Goal: Information Seeking & Learning: Learn about a topic

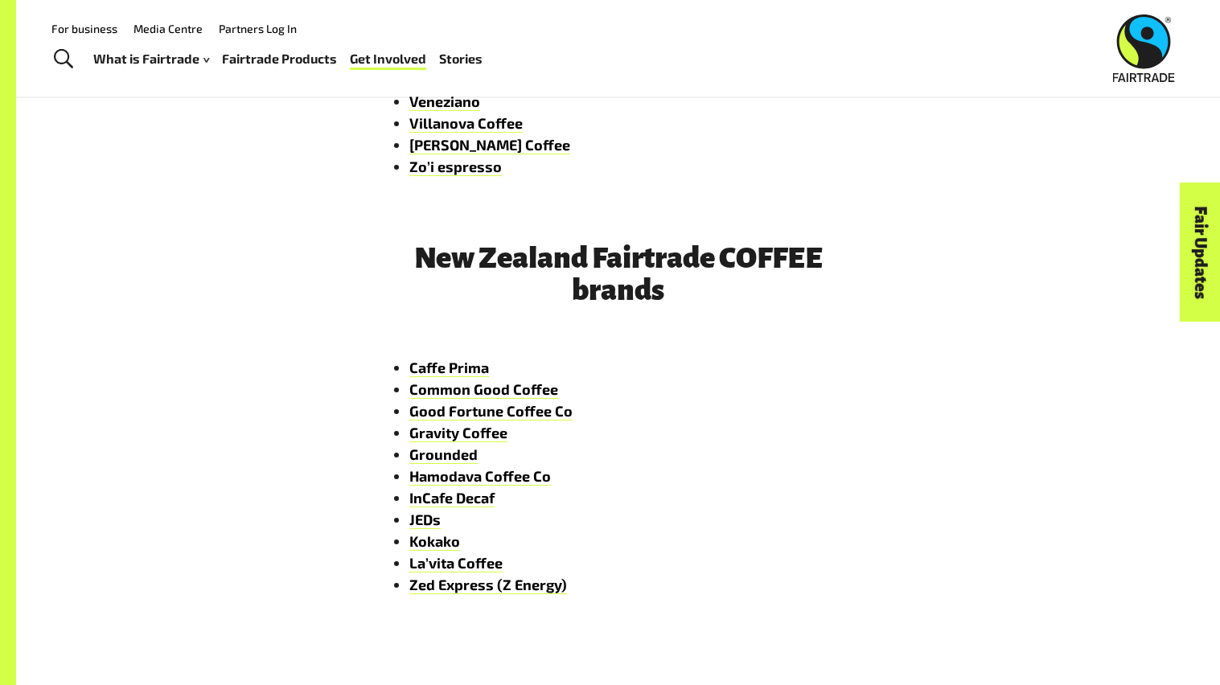
scroll to position [2303, 0]
